Goal: Task Accomplishment & Management: Manage account settings

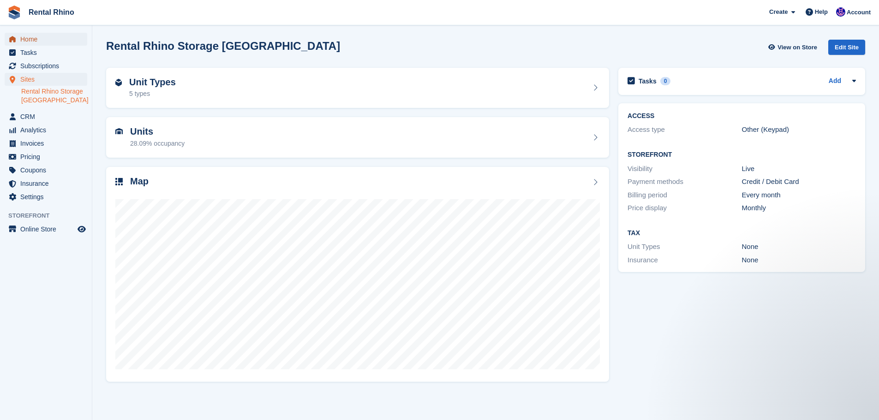
drag, startPoint x: 35, startPoint y: 36, endPoint x: 43, endPoint y: 34, distance: 8.8
click at [35, 36] on span "Home" at bounding box center [47, 39] width 55 height 13
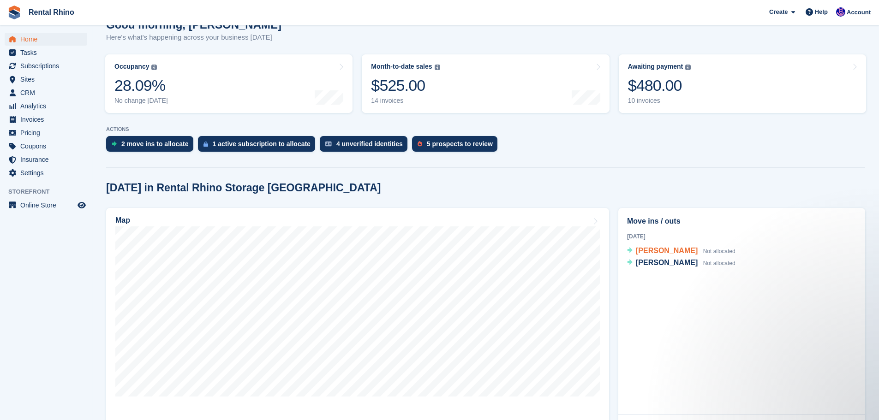
click at [667, 256] on div "Lulu Walker Not allocated" at bounding box center [686, 251] width 100 height 12
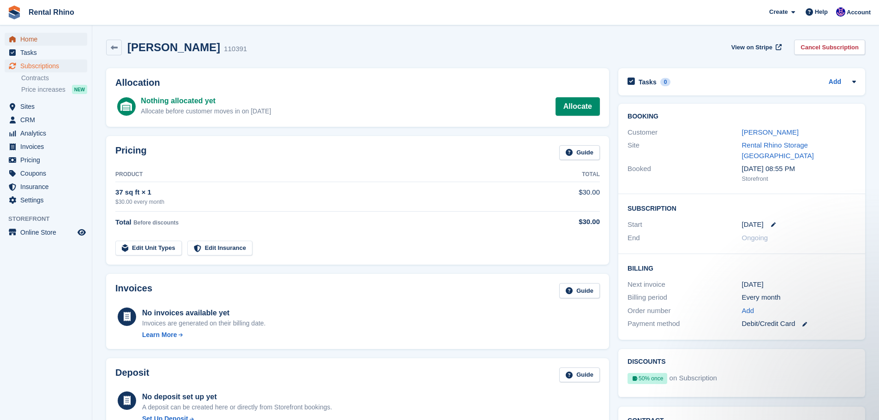
click at [26, 42] on span "Home" at bounding box center [47, 39] width 55 height 13
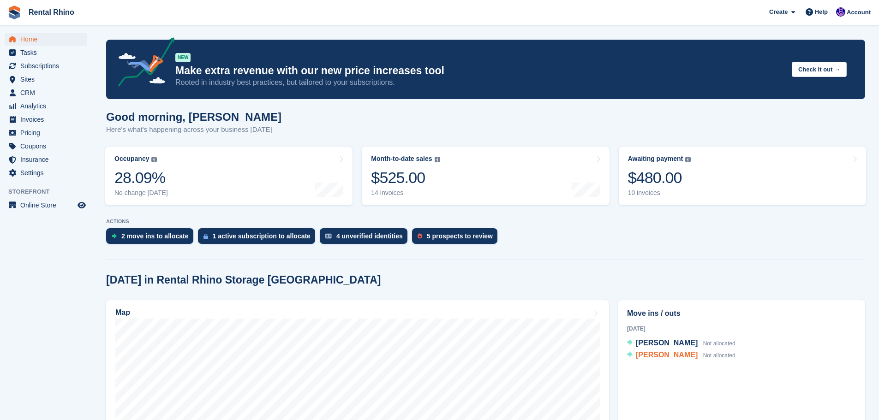
click at [669, 355] on span "Tiffany Mancuso" at bounding box center [667, 355] width 62 height 8
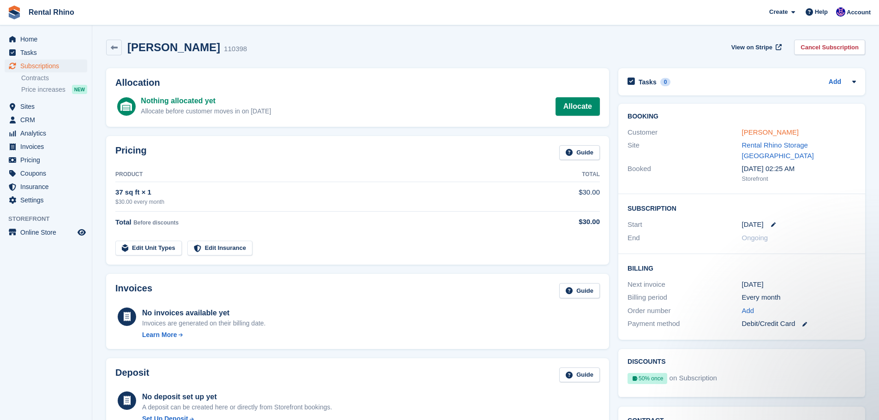
click at [761, 132] on link "Tiffany Mancuso" at bounding box center [770, 132] width 57 height 8
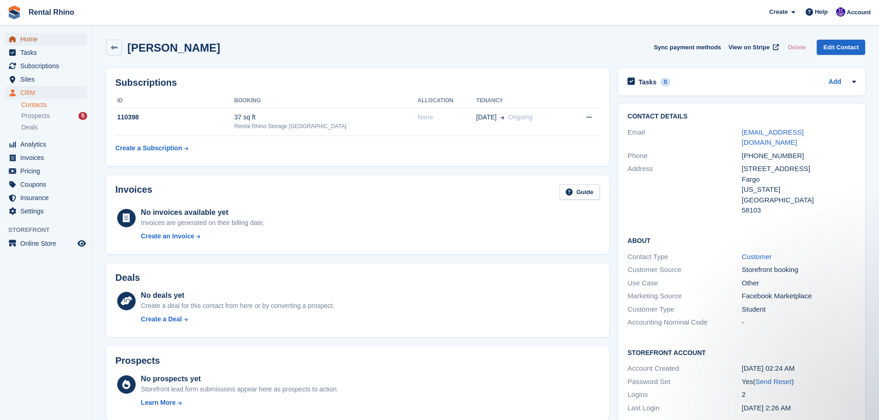
click at [31, 40] on span "Home" at bounding box center [47, 39] width 55 height 13
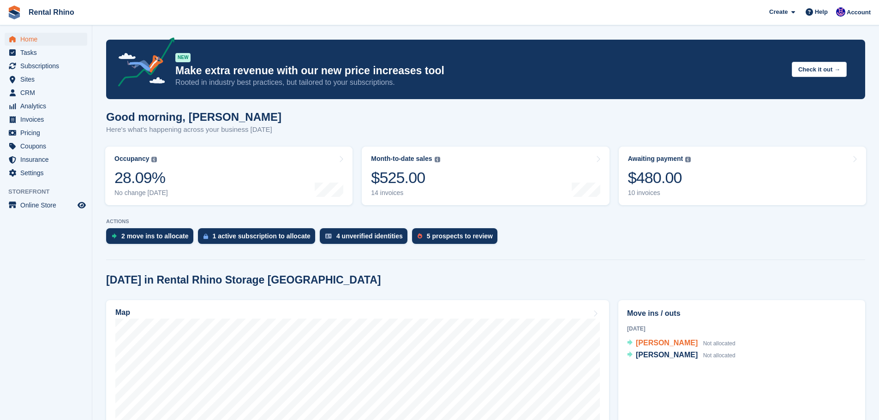
click at [644, 342] on span "Lulu Walker" at bounding box center [667, 343] width 62 height 8
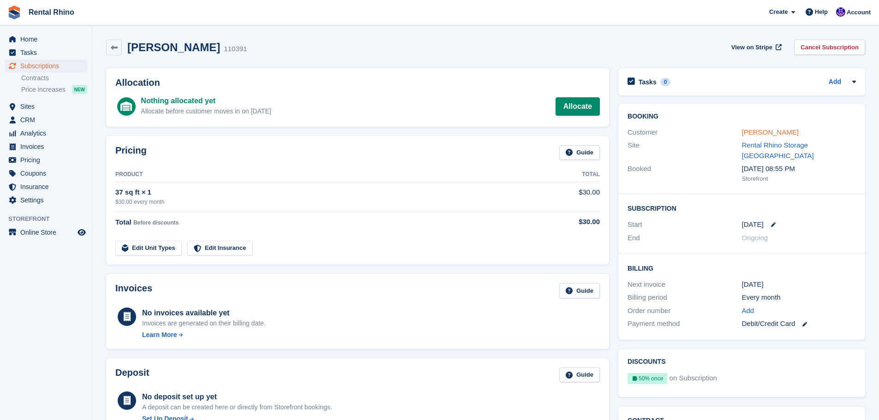
click at [746, 133] on link "Lulu Walker" at bounding box center [770, 132] width 57 height 8
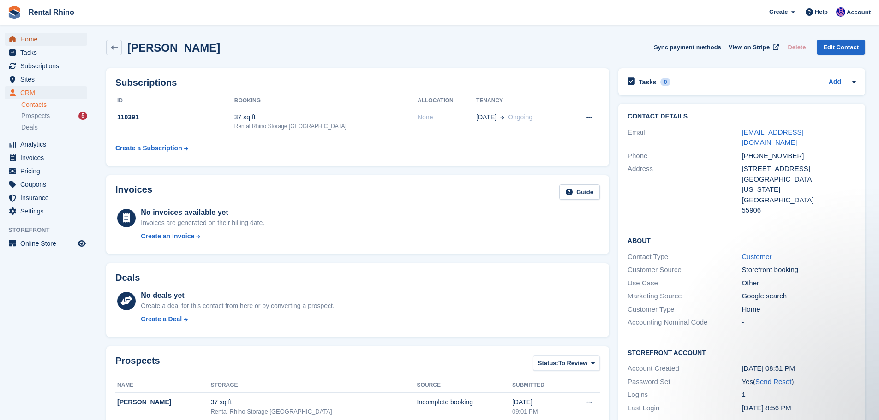
click at [32, 44] on span "Home" at bounding box center [47, 39] width 55 height 13
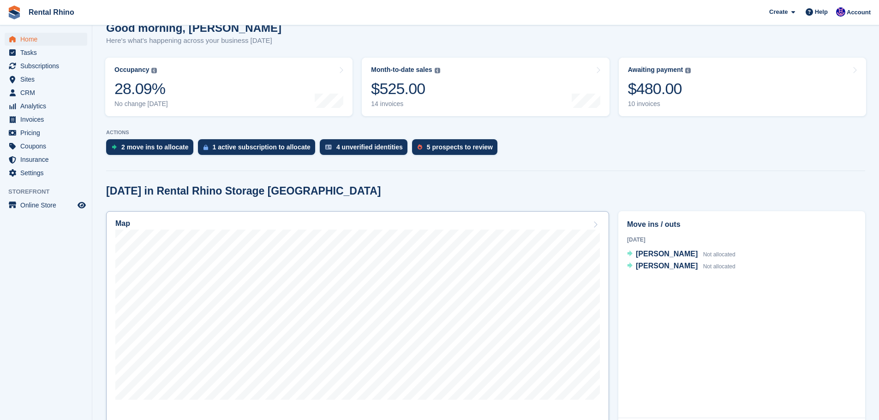
scroll to position [138, 0]
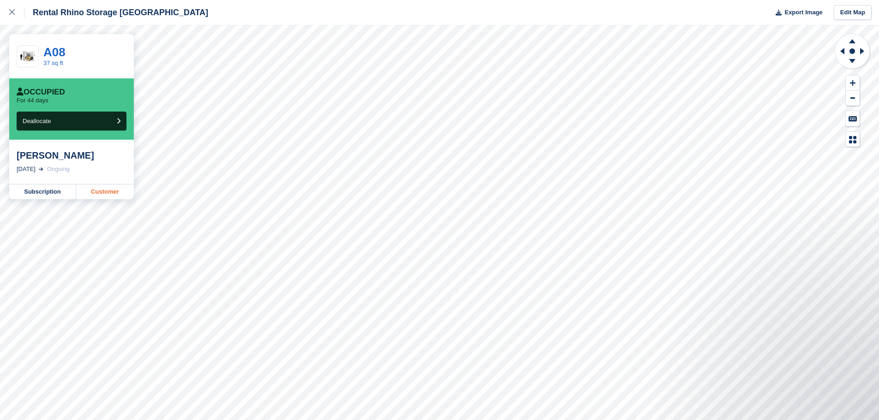
click at [114, 191] on link "Customer" at bounding box center [105, 191] width 58 height 15
click at [111, 189] on link "Customer" at bounding box center [105, 191] width 58 height 15
click at [105, 208] on link "Customer" at bounding box center [105, 214] width 58 height 15
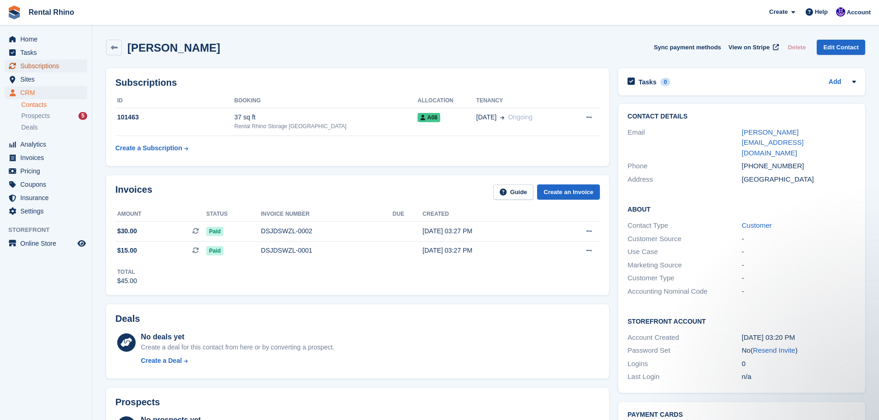
click at [36, 62] on span "Subscriptions" at bounding box center [47, 65] width 55 height 13
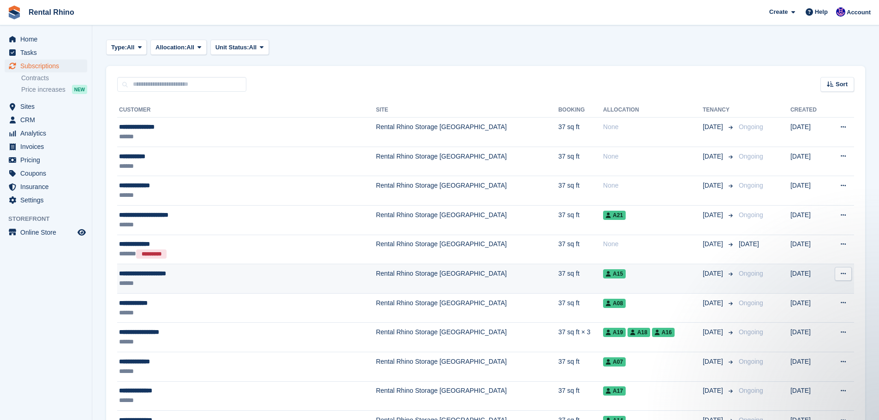
scroll to position [184, 0]
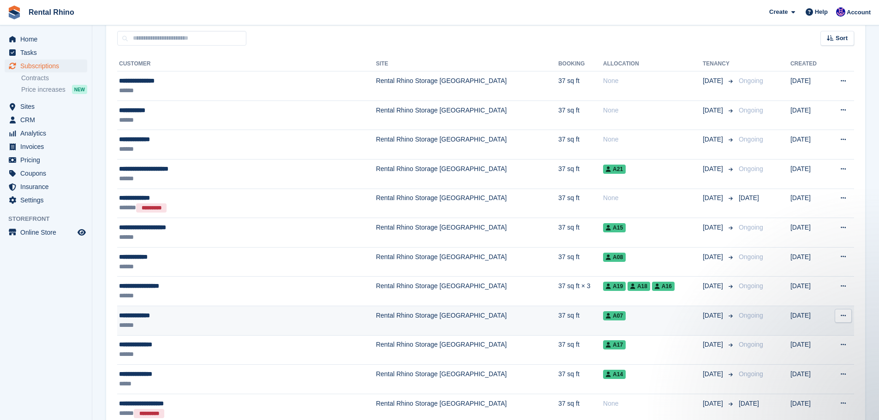
click at [136, 313] on div "**********" at bounding box center [211, 316] width 184 height 10
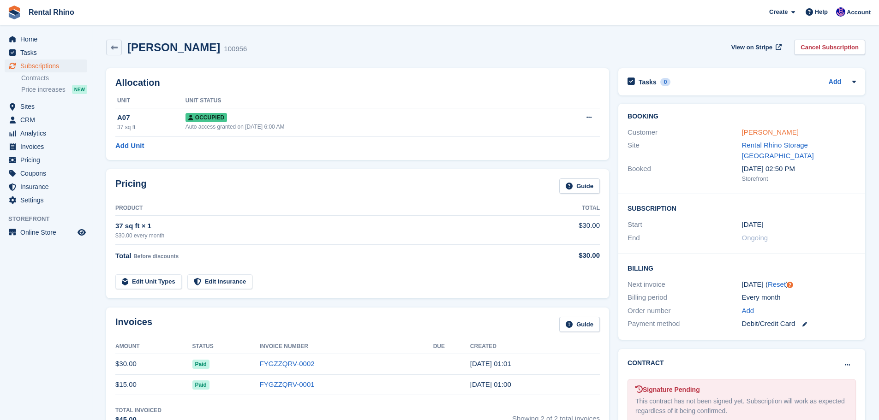
click at [747, 131] on link "Drew Campbell" at bounding box center [770, 132] width 57 height 8
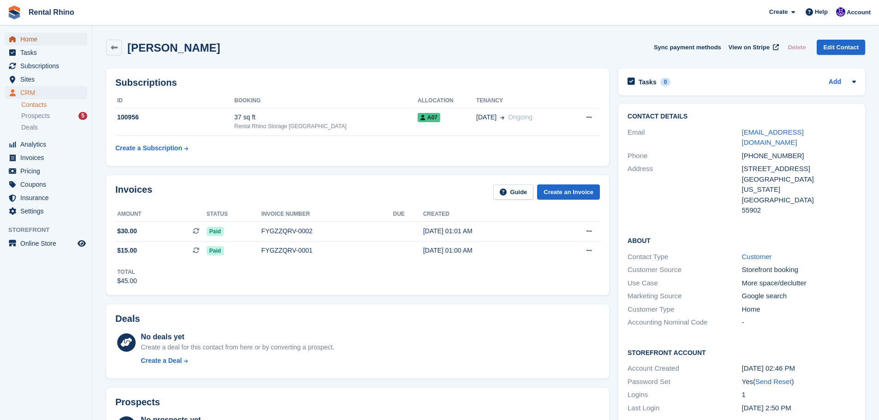
click at [26, 35] on span "Home" at bounding box center [47, 39] width 55 height 13
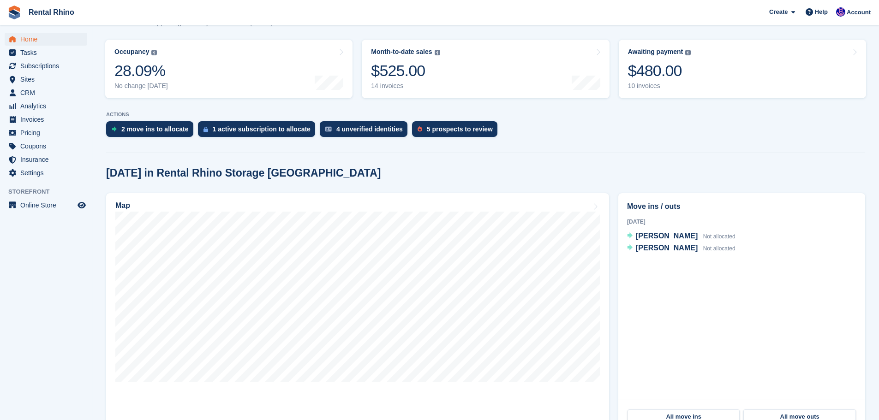
scroll to position [138, 0]
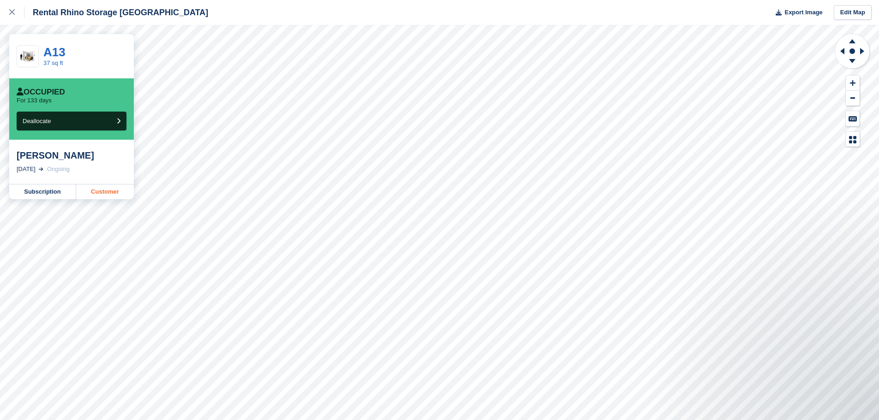
click at [111, 190] on link "Customer" at bounding box center [105, 191] width 58 height 15
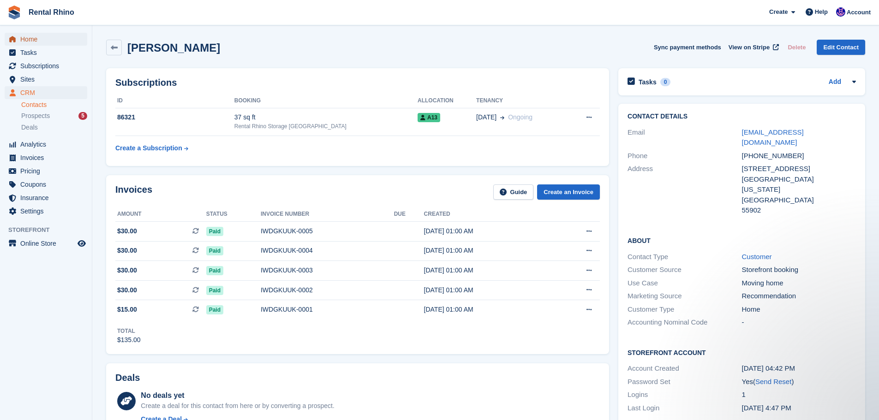
click at [37, 41] on span "Home" at bounding box center [47, 39] width 55 height 13
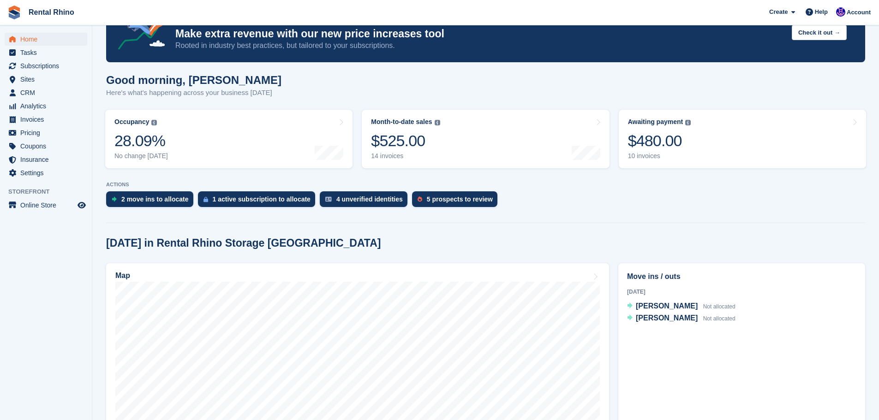
scroll to position [92, 0]
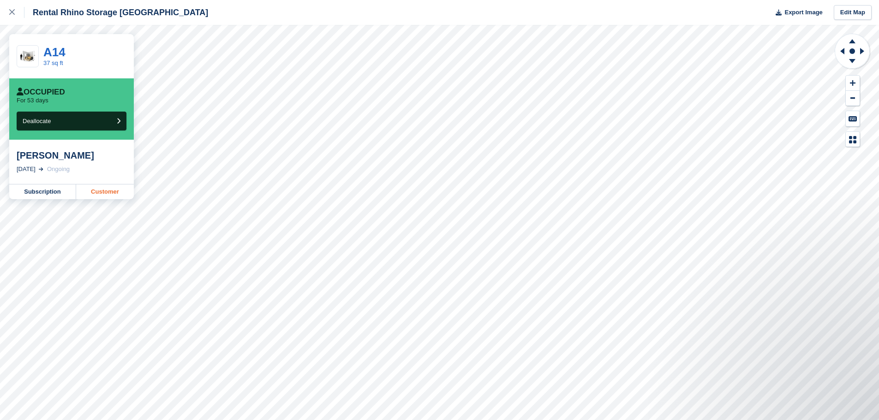
click at [112, 192] on link "Customer" at bounding box center [105, 191] width 58 height 15
